Goal: Navigation & Orientation: Go to known website

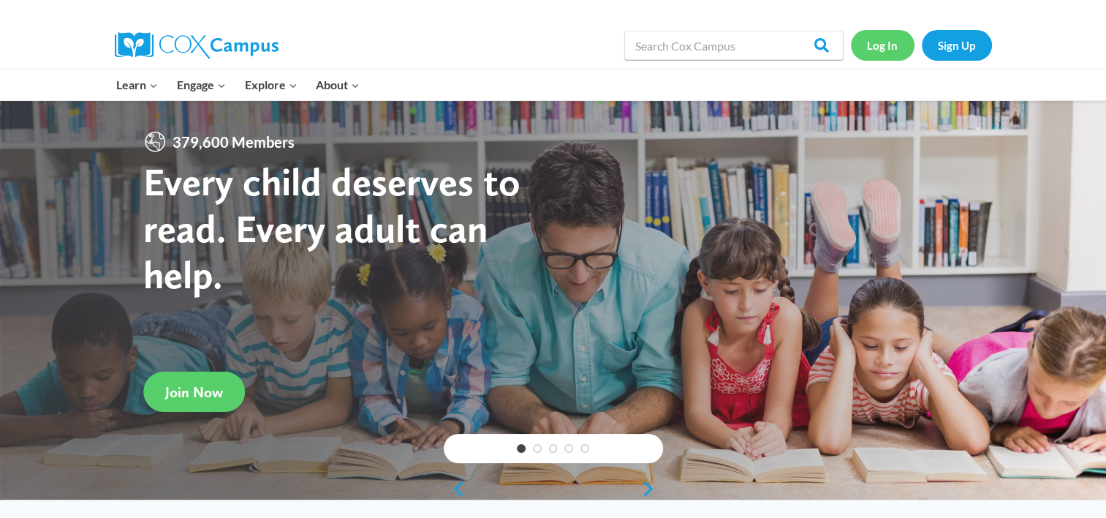
click at [885, 46] on link "Log In" at bounding box center [883, 45] width 64 height 30
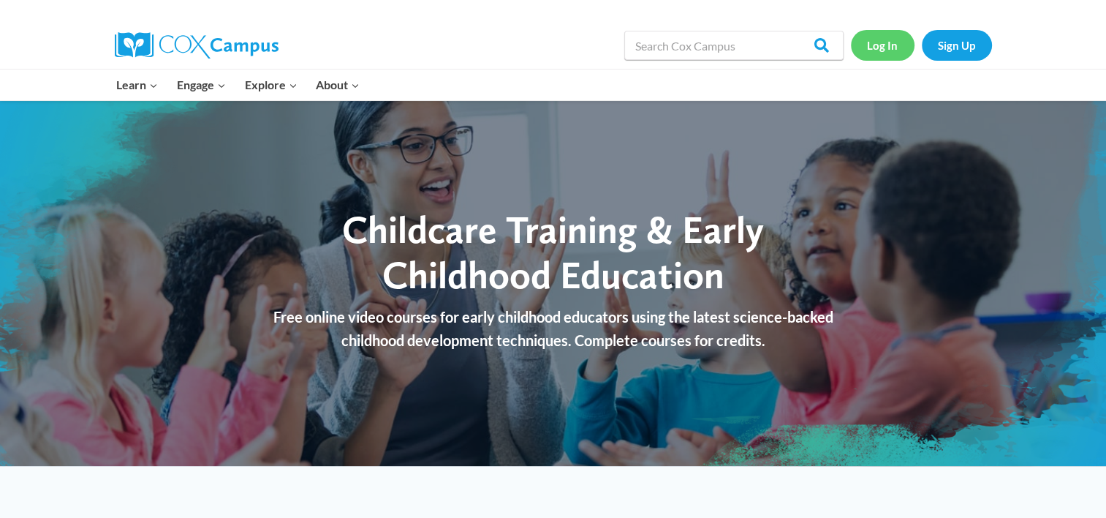
click at [900, 43] on link "Log In" at bounding box center [883, 45] width 64 height 30
